Goal: Information Seeking & Learning: Check status

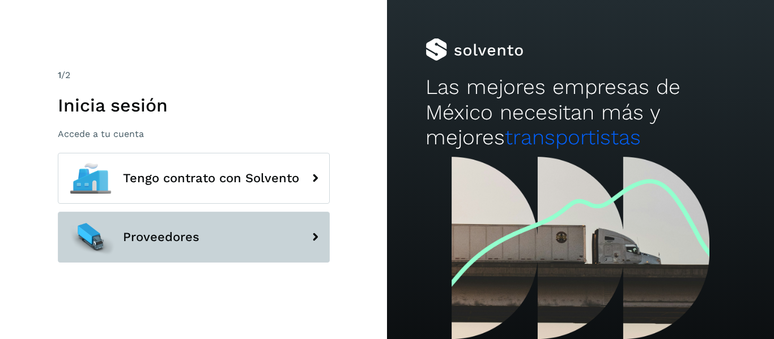
click at [187, 239] on span "Proveedores" at bounding box center [161, 237] width 76 height 14
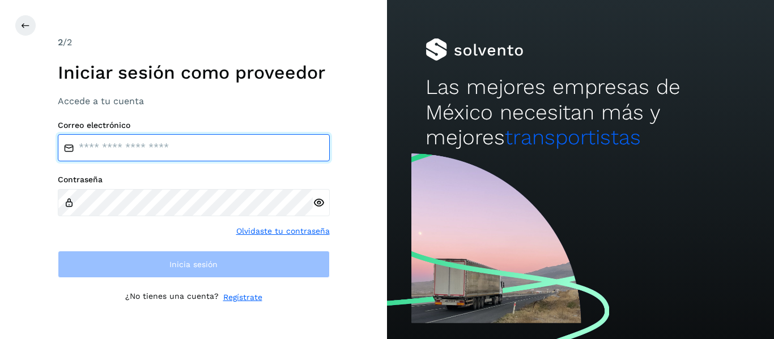
click at [146, 157] on input "email" at bounding box center [194, 147] width 272 height 27
type input "**********"
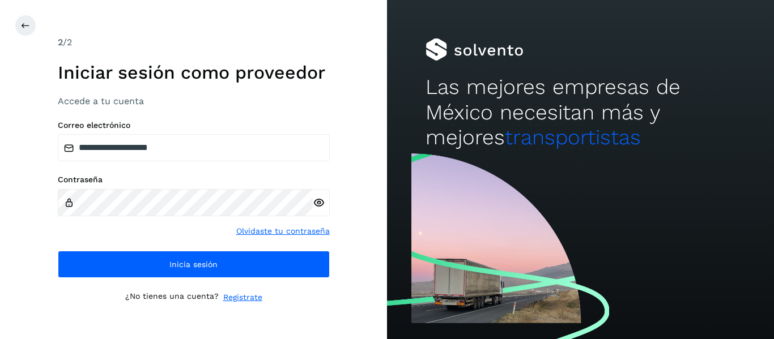
click at [331, 207] on div "**********" at bounding box center [193, 169] width 387 height 339
click at [326, 207] on div at bounding box center [321, 202] width 17 height 27
click at [321, 203] on icon at bounding box center [319, 203] width 12 height 12
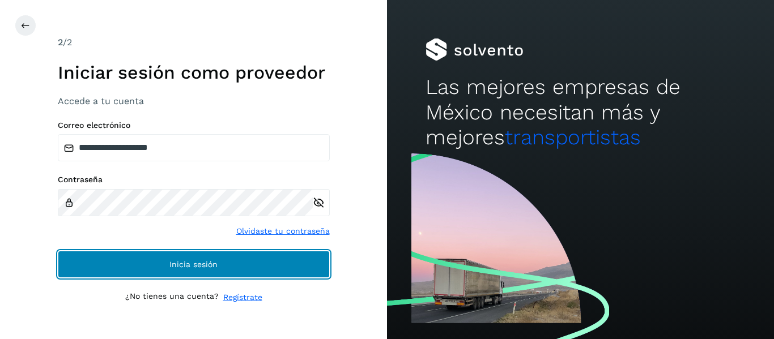
click at [185, 264] on span "Inicia sesión" at bounding box center [193, 264] width 48 height 8
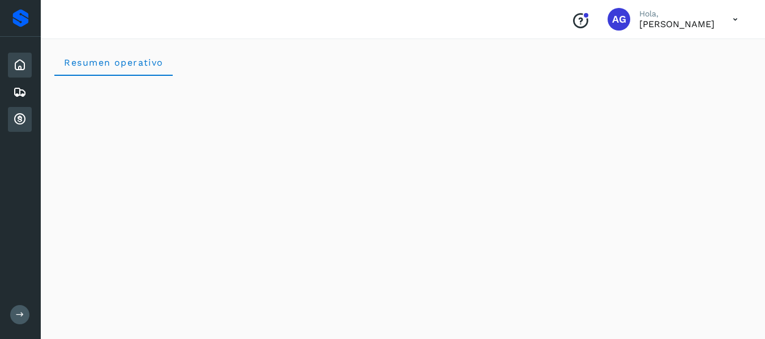
click at [18, 120] on icon at bounding box center [20, 120] width 14 height 14
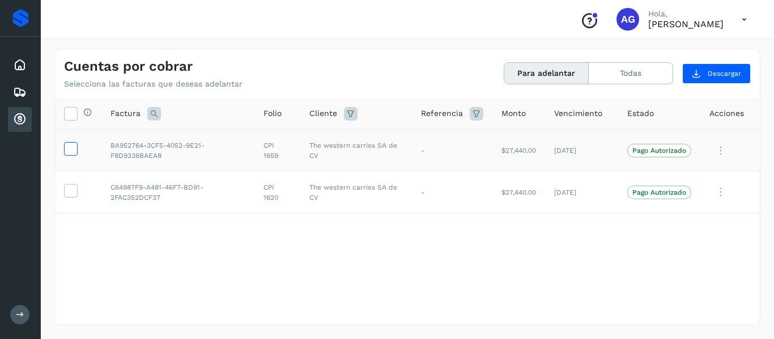
click at [74, 148] on icon at bounding box center [71, 148] width 12 height 12
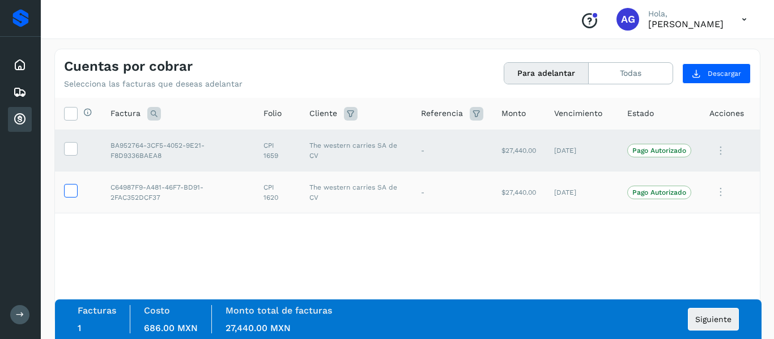
click at [75, 194] on icon at bounding box center [71, 190] width 12 height 12
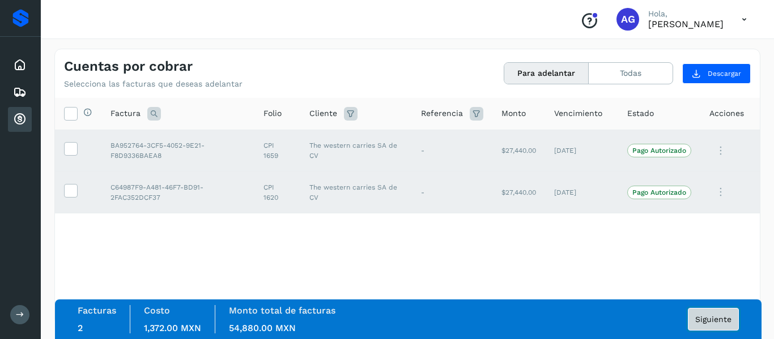
click at [714, 326] on button "Siguiente" at bounding box center [712, 319] width 51 height 23
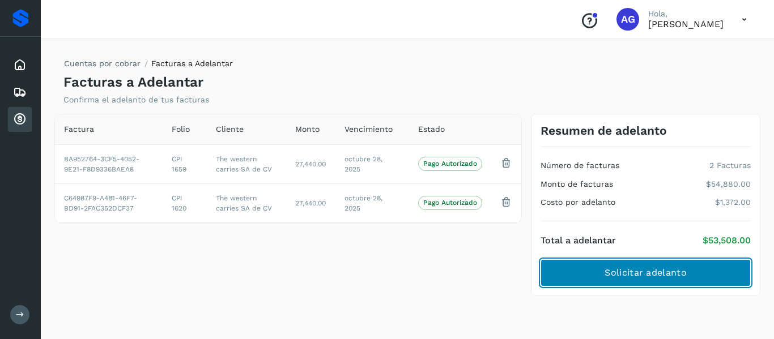
click at [651, 268] on span "Solicitar adelanto" at bounding box center [645, 273] width 82 height 12
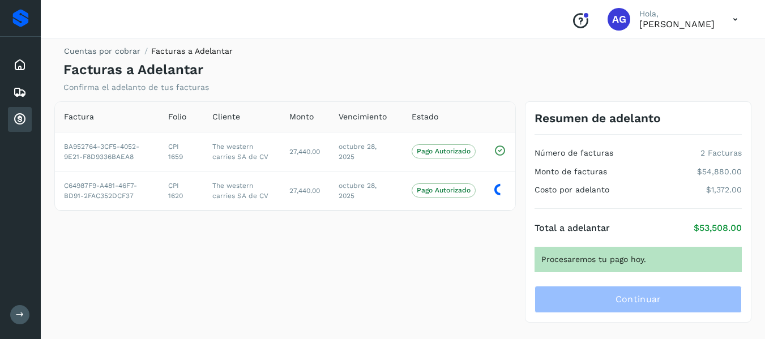
scroll to position [23, 0]
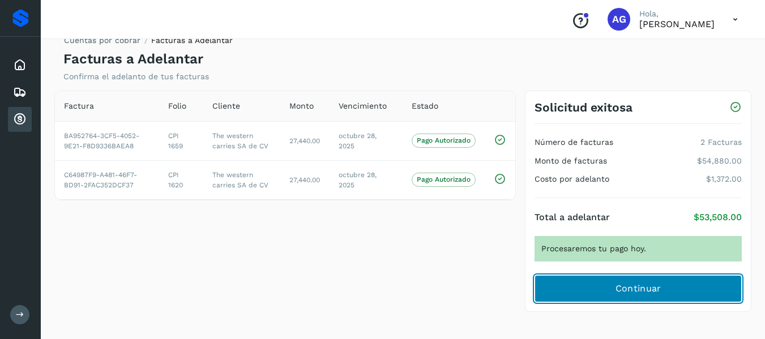
click at [646, 294] on span "Continuar" at bounding box center [639, 289] width 46 height 12
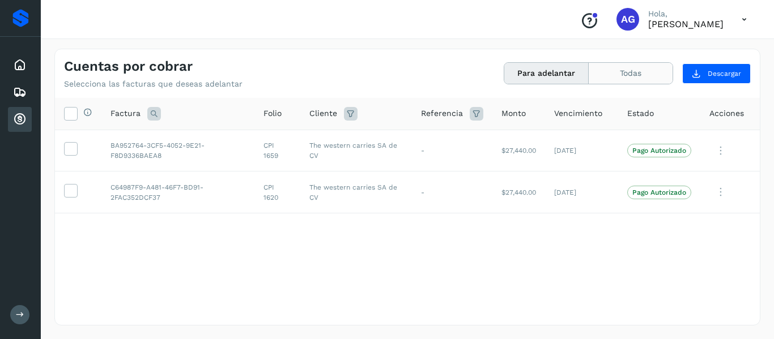
click at [623, 68] on button "Todas" at bounding box center [630, 73] width 84 height 21
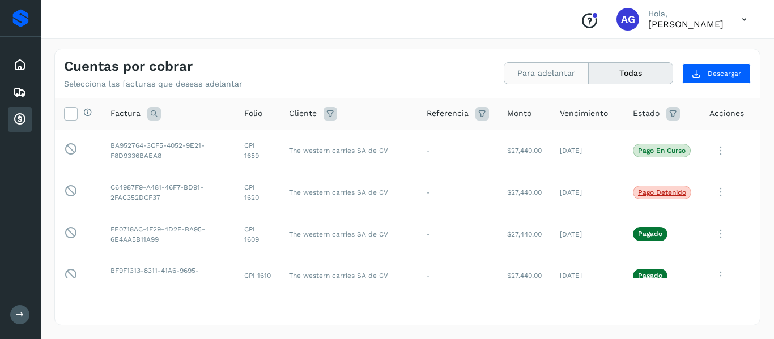
click at [550, 66] on button "Para adelantar" at bounding box center [546, 73] width 84 height 21
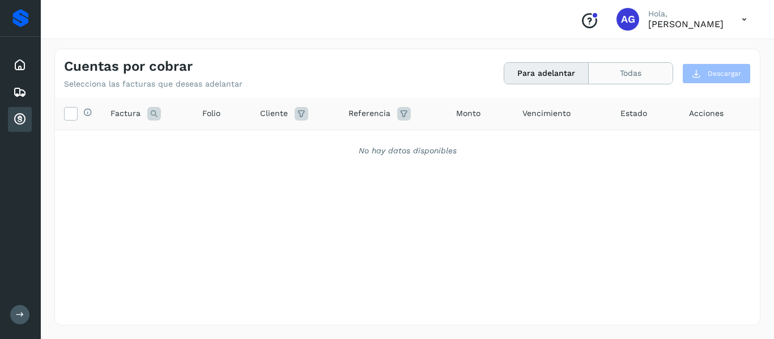
click at [614, 73] on button "Todas" at bounding box center [630, 73] width 84 height 21
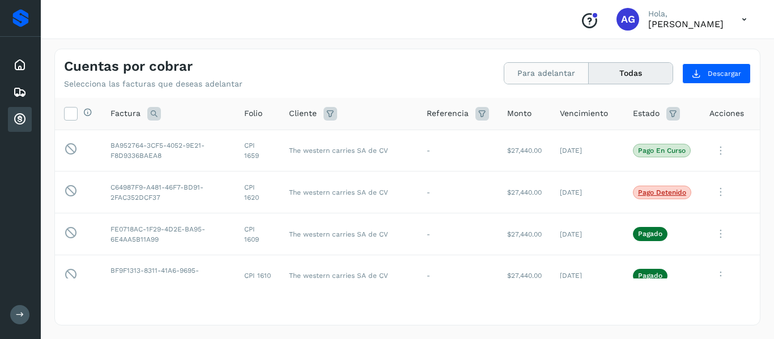
click at [550, 76] on button "Para adelantar" at bounding box center [546, 73] width 84 height 21
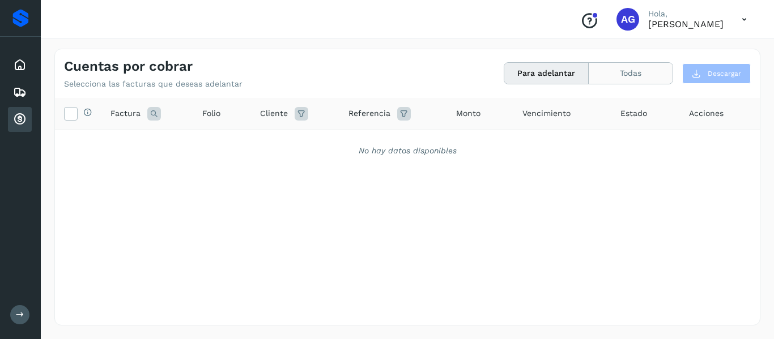
click at [620, 74] on button "Todas" at bounding box center [630, 73] width 84 height 21
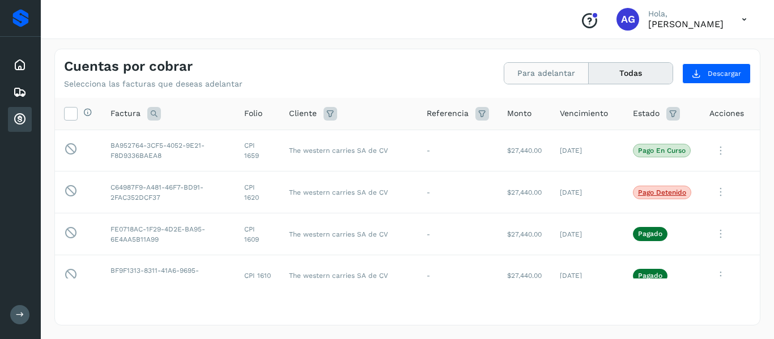
click at [570, 74] on button "Para adelantar" at bounding box center [546, 73] width 84 height 21
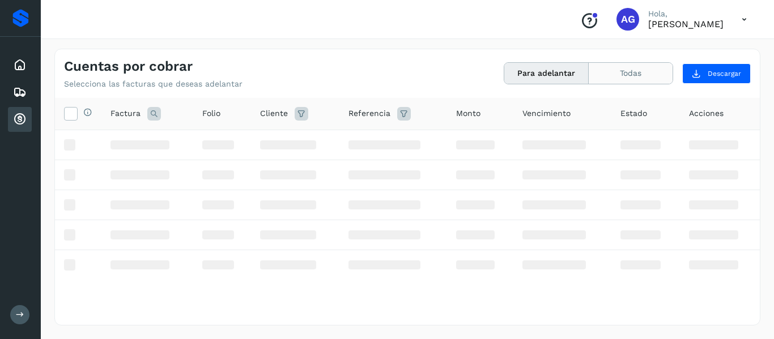
click at [608, 82] on button "Todas" at bounding box center [630, 73] width 84 height 21
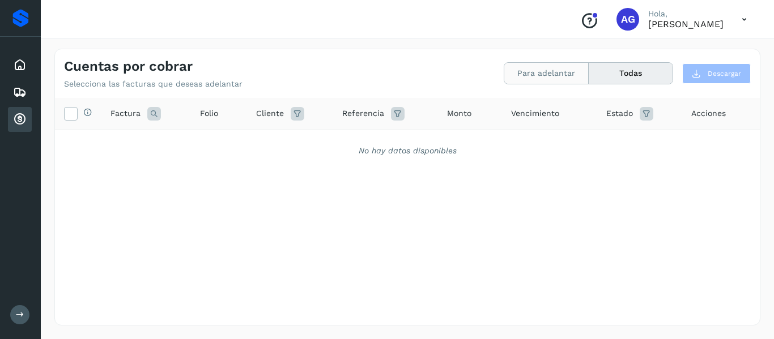
click at [531, 74] on button "Para adelantar" at bounding box center [546, 73] width 84 height 21
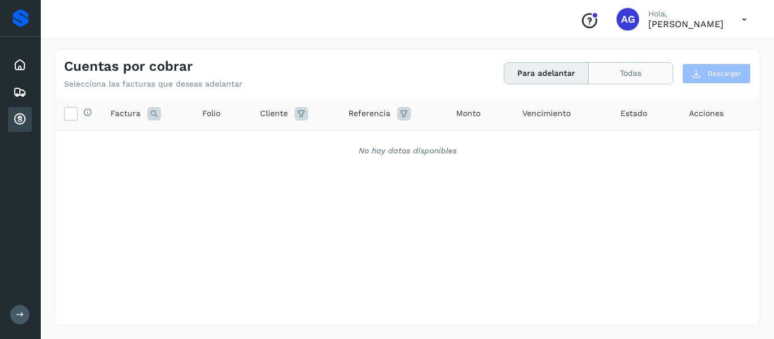
click at [603, 65] on button "Todas" at bounding box center [630, 73] width 84 height 21
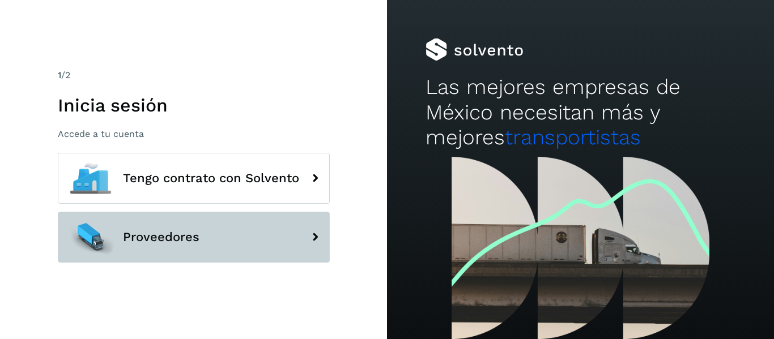
click at [233, 246] on button "Proveedores" at bounding box center [194, 237] width 272 height 51
click at [203, 234] on button "Proveedores" at bounding box center [194, 237] width 272 height 51
click at [193, 251] on button "Proveedores" at bounding box center [194, 237] width 272 height 51
click at [206, 245] on button "Proveedores" at bounding box center [194, 237] width 272 height 51
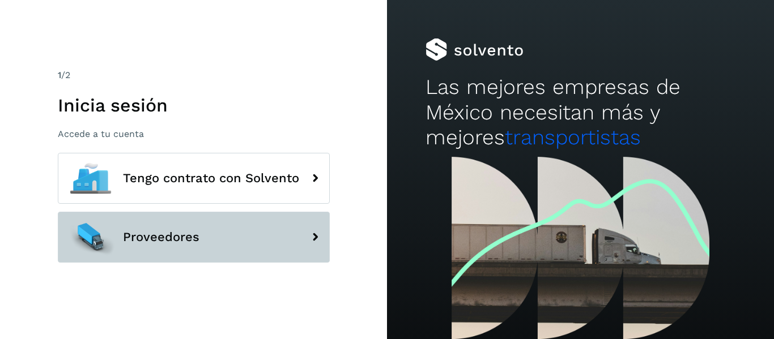
click at [206, 245] on button "Proveedores" at bounding box center [194, 237] width 272 height 51
click at [221, 229] on button "Proveedores" at bounding box center [194, 237] width 272 height 51
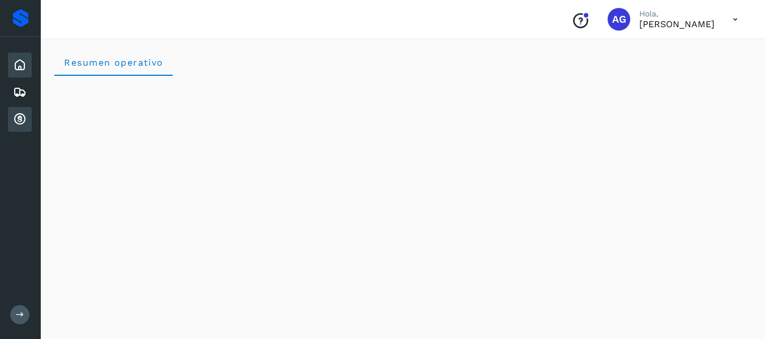
click at [20, 126] on div "Cuentas por cobrar" at bounding box center [20, 119] width 24 height 25
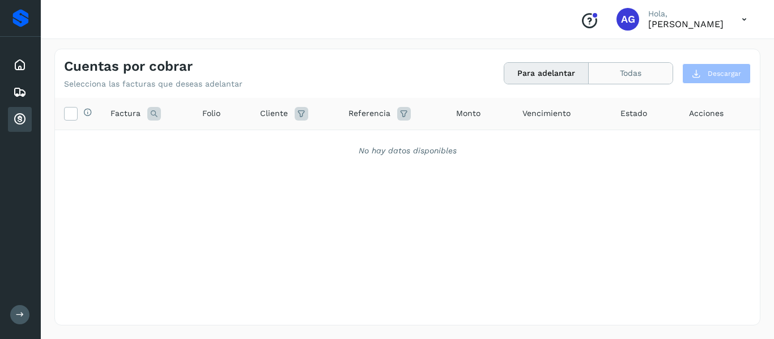
click at [638, 72] on button "Todas" at bounding box center [630, 73] width 84 height 21
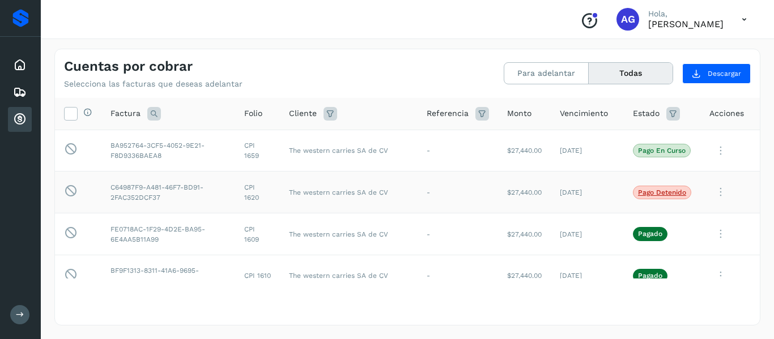
click at [643, 185] on td "Pago detenido" at bounding box center [661, 193] width 76 height 42
click at [643, 194] on p "Pago detenido" at bounding box center [662, 193] width 48 height 8
click at [709, 181] on icon at bounding box center [720, 192] width 23 height 23
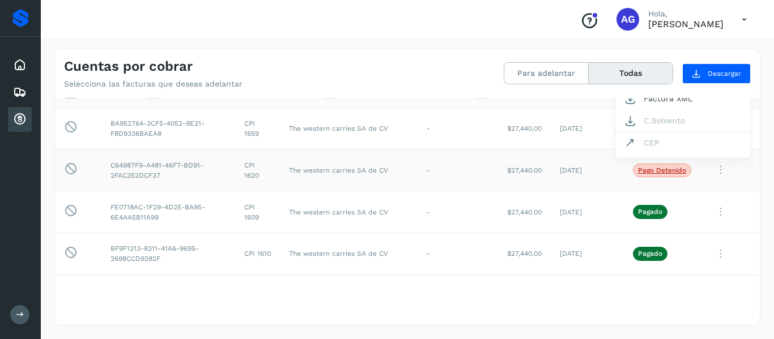
click at [714, 181] on div at bounding box center [387, 169] width 774 height 339
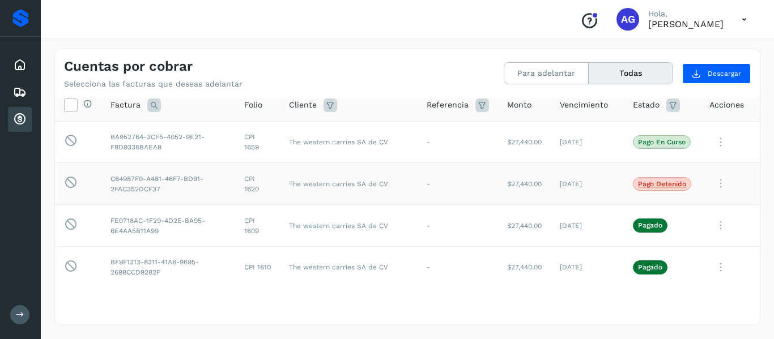
scroll to position [0, 0]
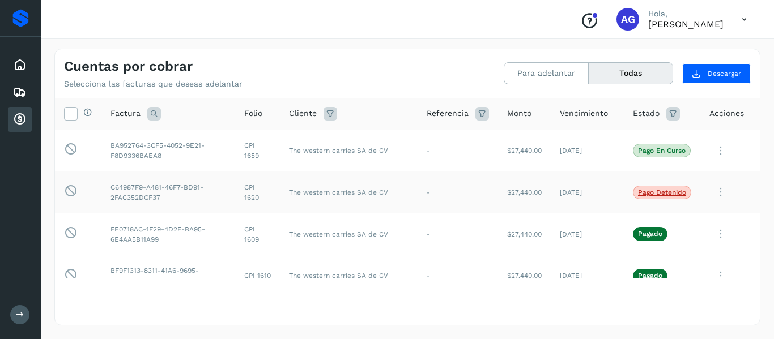
click at [715, 194] on icon at bounding box center [720, 192] width 23 height 23
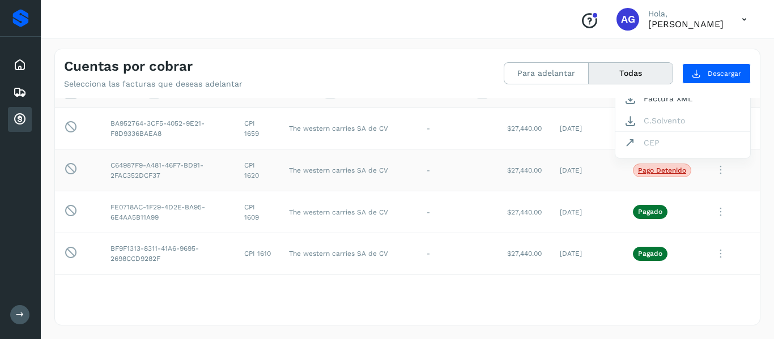
click at [349, 79] on div at bounding box center [387, 169] width 774 height 339
click at [538, 63] on button "Para adelantar" at bounding box center [546, 73] width 84 height 21
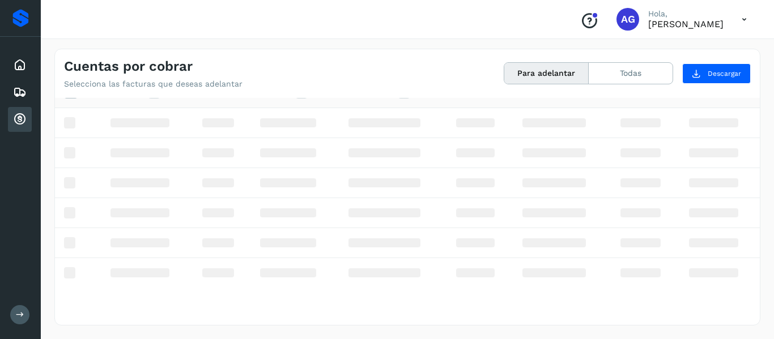
scroll to position [0, 0]
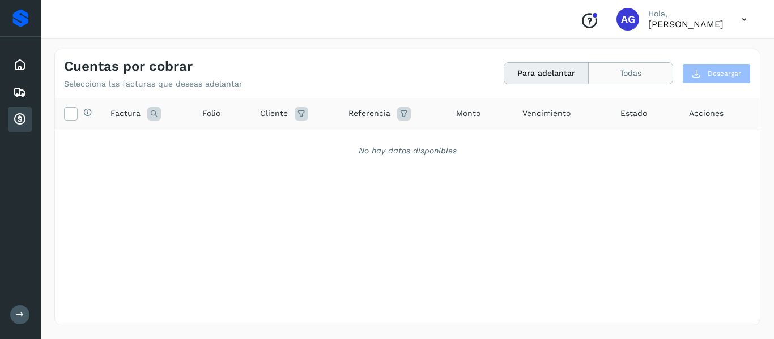
click at [621, 71] on button "Todas" at bounding box center [630, 73] width 84 height 21
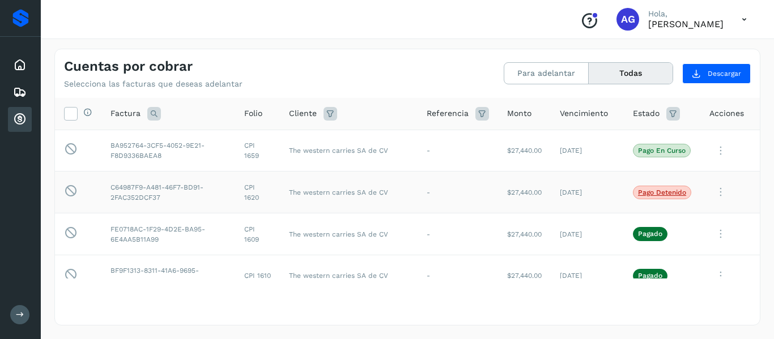
click at [655, 194] on p "Pago detenido" at bounding box center [662, 193] width 48 height 8
click at [509, 166] on td "$27,440.00" at bounding box center [524, 151] width 53 height 42
click at [641, 195] on p "Pago detenido" at bounding box center [662, 193] width 48 height 8
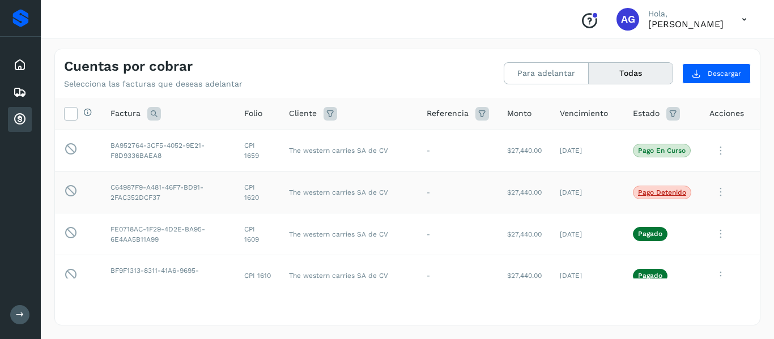
click at [711, 188] on icon at bounding box center [720, 192] width 23 height 23
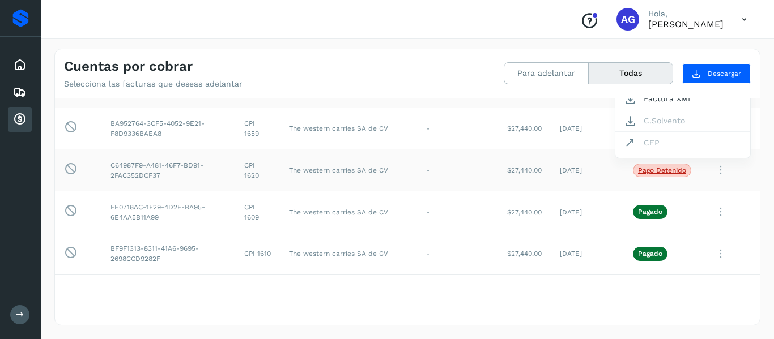
click at [564, 172] on div at bounding box center [387, 169] width 774 height 339
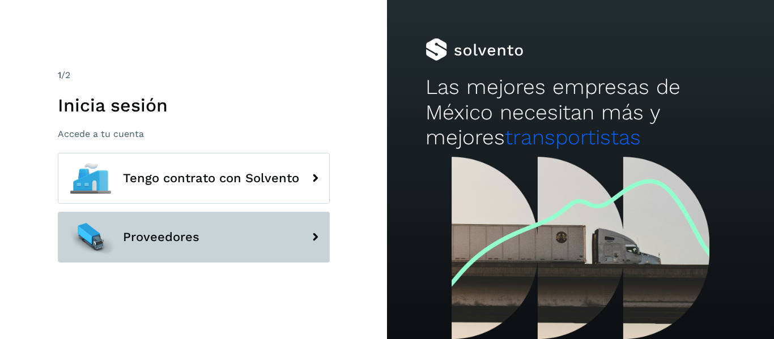
click at [233, 237] on button "Proveedores" at bounding box center [194, 237] width 272 height 51
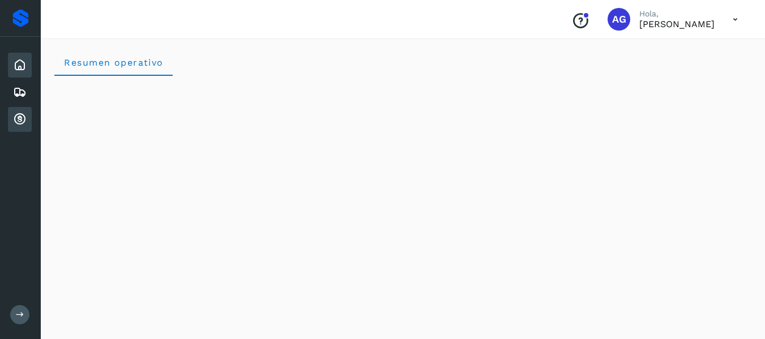
click at [17, 119] on icon at bounding box center [20, 120] width 14 height 14
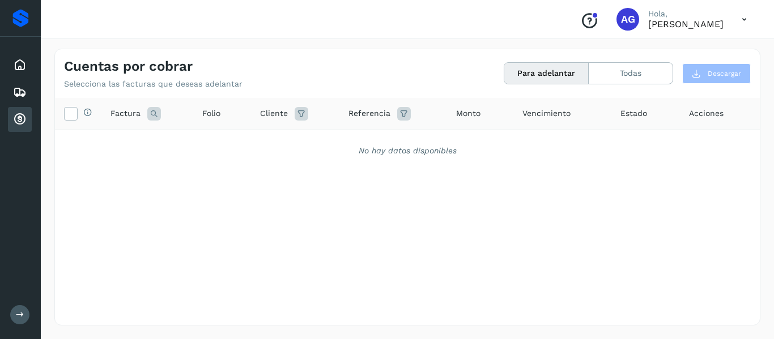
click at [20, 116] on icon at bounding box center [20, 120] width 14 height 14
click at [629, 67] on button "Todas" at bounding box center [630, 73] width 84 height 21
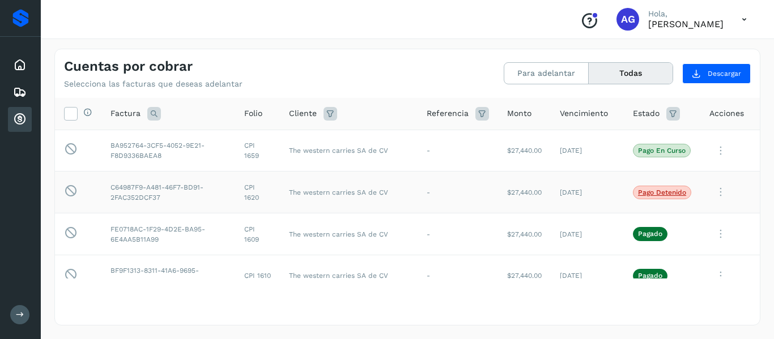
click at [645, 197] on span "Pago detenido" at bounding box center [662, 193] width 58 height 14
click at [709, 191] on icon at bounding box center [720, 192] width 23 height 23
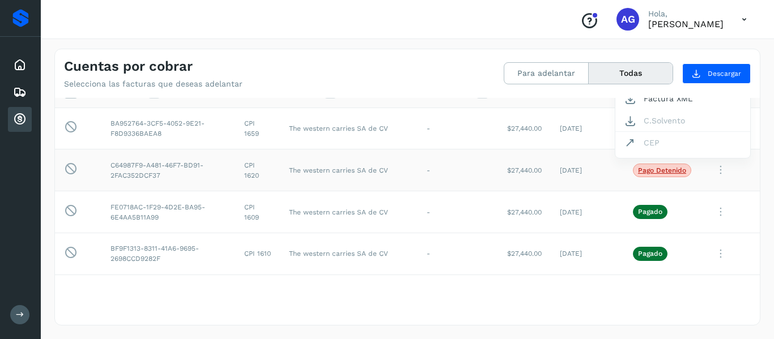
click at [661, 176] on div at bounding box center [387, 169] width 774 height 339
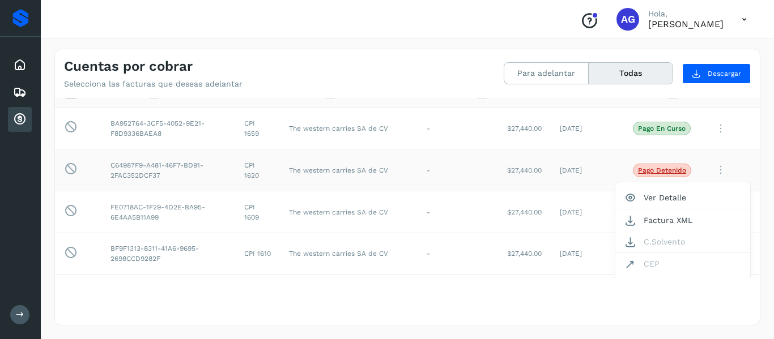
click at [648, 169] on div at bounding box center [387, 169] width 774 height 339
click at [647, 190] on button "Ver Detalle" at bounding box center [682, 198] width 135 height 22
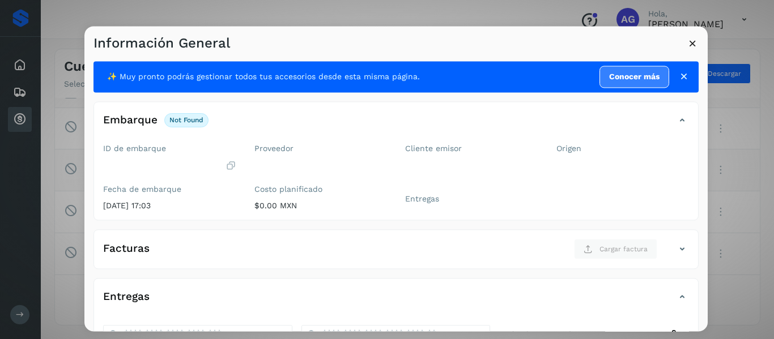
click at [180, 119] on p "not found" at bounding box center [186, 121] width 34 height 8
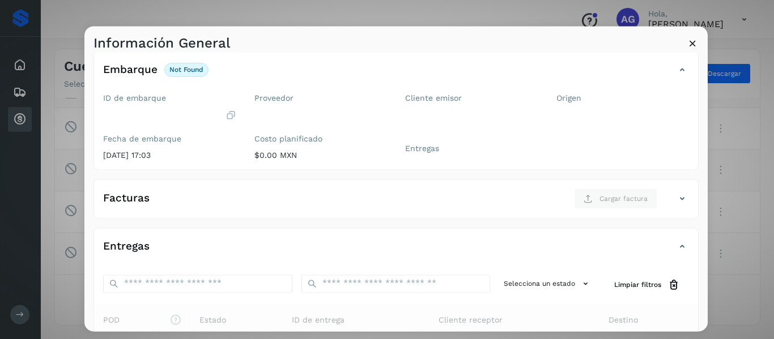
scroll to position [0, 0]
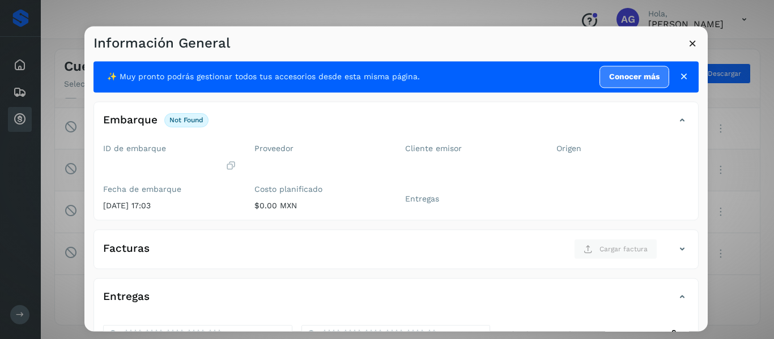
click at [678, 80] on icon at bounding box center [683, 76] width 11 height 11
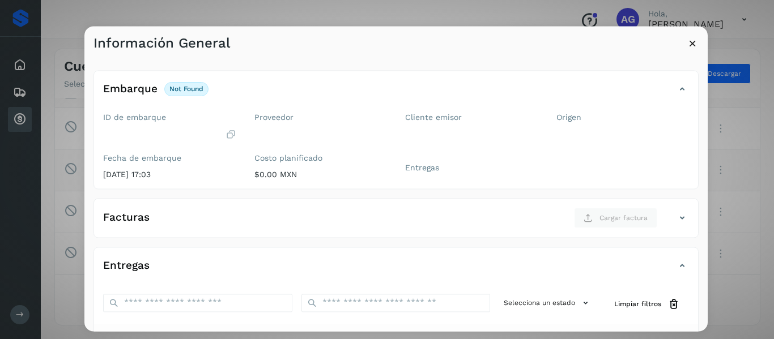
click at [690, 44] on icon at bounding box center [692, 43] width 12 height 12
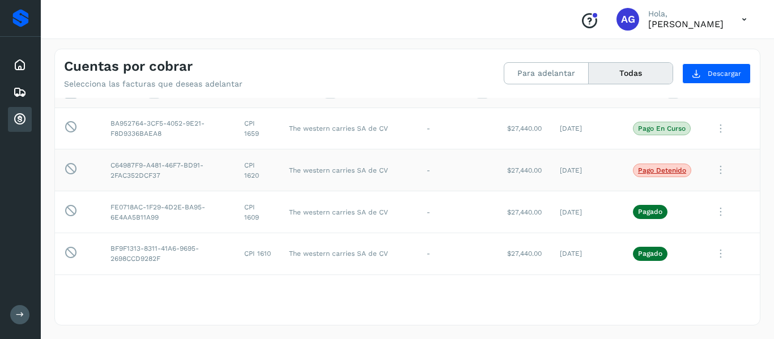
click at [712, 173] on icon at bounding box center [720, 170] width 23 height 23
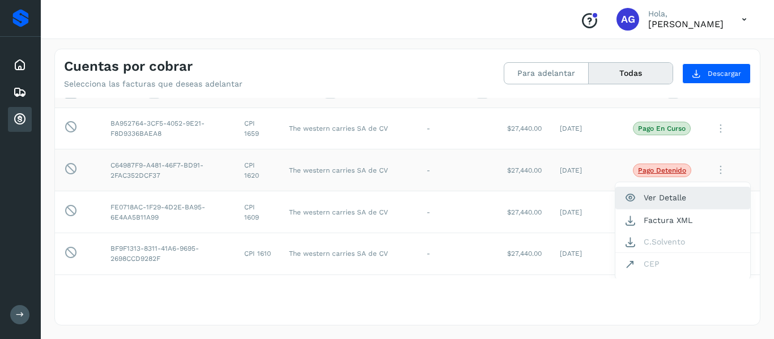
click at [670, 200] on button "Ver Detalle" at bounding box center [682, 198] width 135 height 22
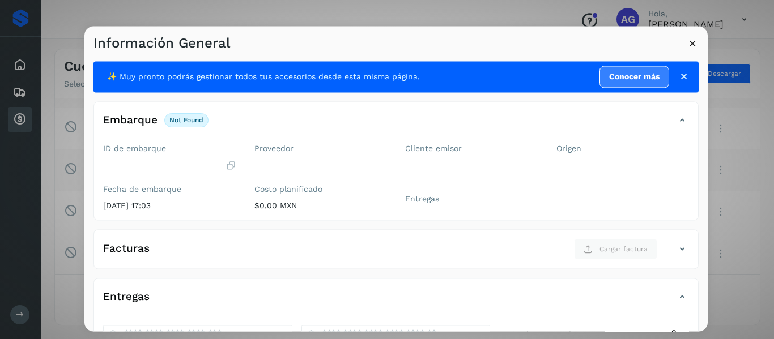
click at [687, 38] on icon at bounding box center [692, 43] width 12 height 12
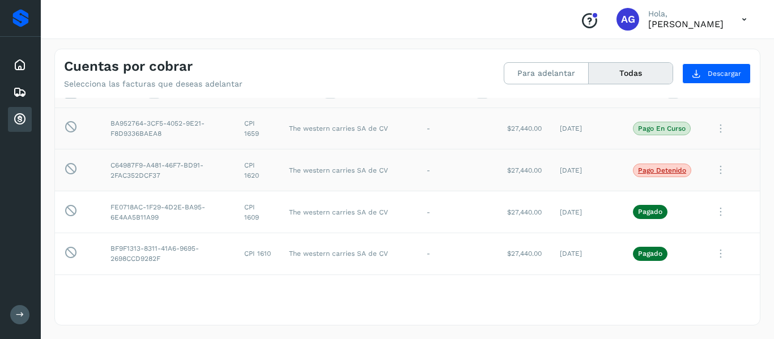
click at [583, 138] on td "[DATE]" at bounding box center [586, 129] width 73 height 42
click at [646, 129] on p "Pago en curso" at bounding box center [662, 129] width 48 height 8
click at [709, 130] on icon at bounding box center [720, 128] width 23 height 23
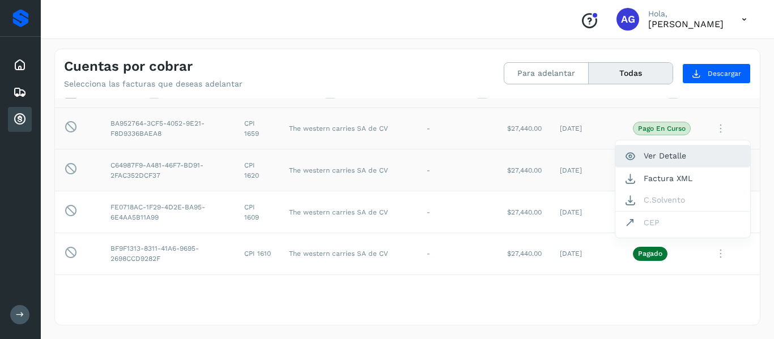
click at [678, 156] on button "Ver Detalle" at bounding box center [682, 156] width 135 height 22
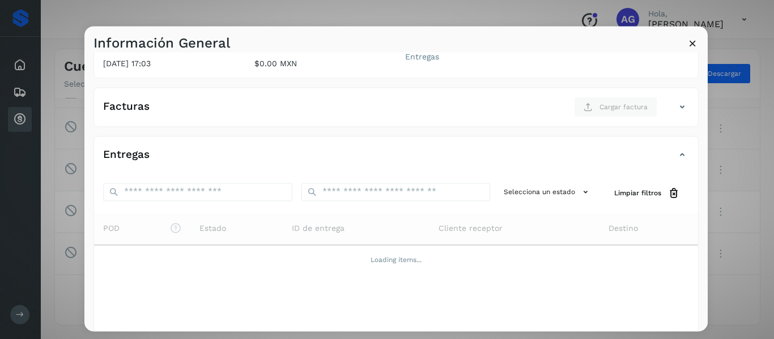
scroll to position [143, 0]
click at [529, 192] on button "Selecciona un estado" at bounding box center [547, 191] width 97 height 19
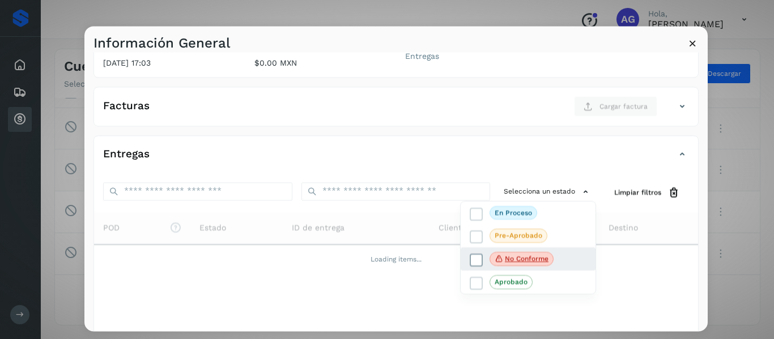
click at [518, 255] on p "No conforme" at bounding box center [527, 259] width 44 height 8
click at [604, 220] on div at bounding box center [471, 195] width 774 height 339
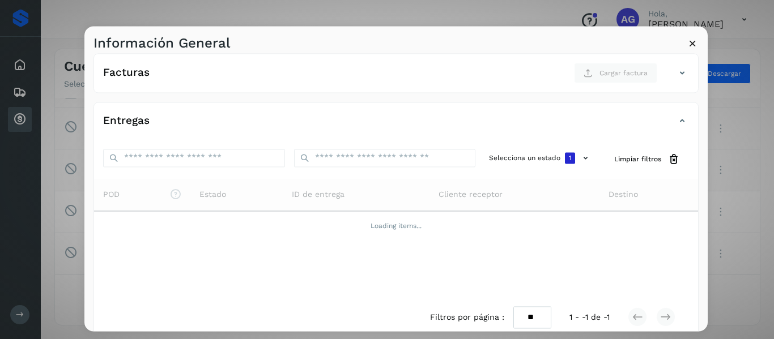
scroll to position [192, 0]
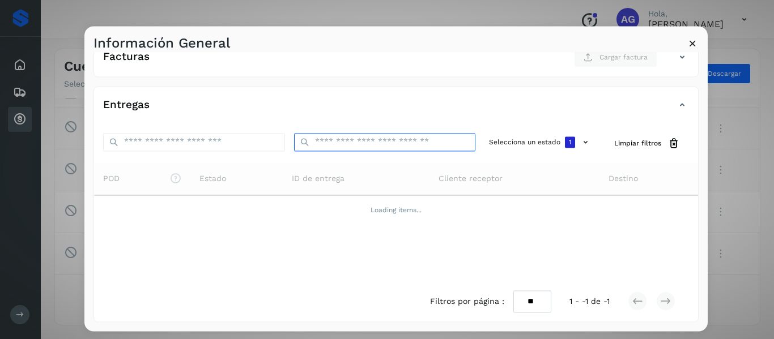
click at [403, 146] on input "ID de embarque" at bounding box center [385, 142] width 182 height 18
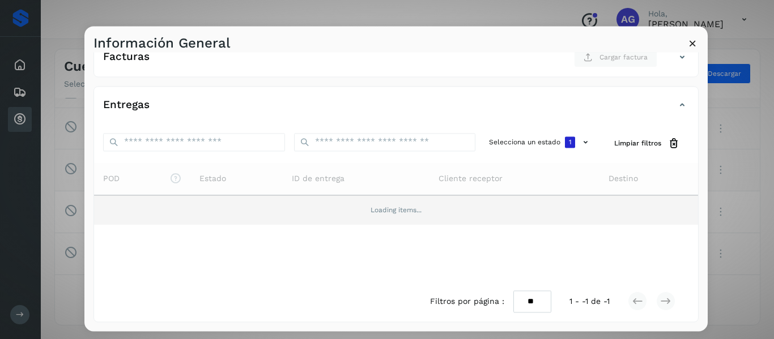
drag, startPoint x: 528, startPoint y: 187, endPoint x: 474, endPoint y: 201, distance: 55.6
click at [474, 201] on td "Loading items..." at bounding box center [396, 209] width 604 height 29
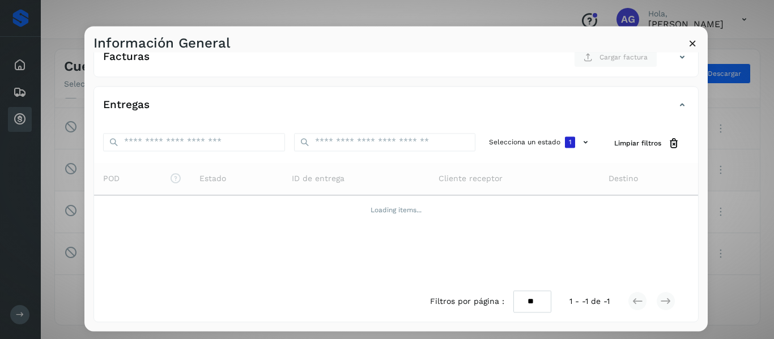
drag, startPoint x: 687, startPoint y: 38, endPoint x: 695, endPoint y: 40, distance: 8.1
click at [695, 40] on icon at bounding box center [692, 43] width 12 height 12
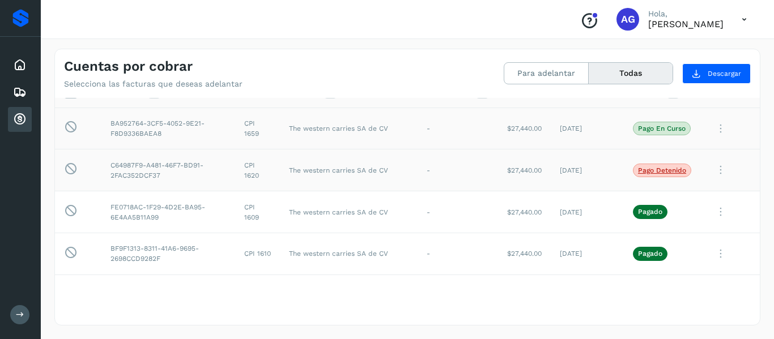
click at [156, 149] on td "C64987F9-A481-46F7-BD91-2FAC352DCF37" at bounding box center [168, 170] width 134 height 42
